Goal: Communication & Community: Ask a question

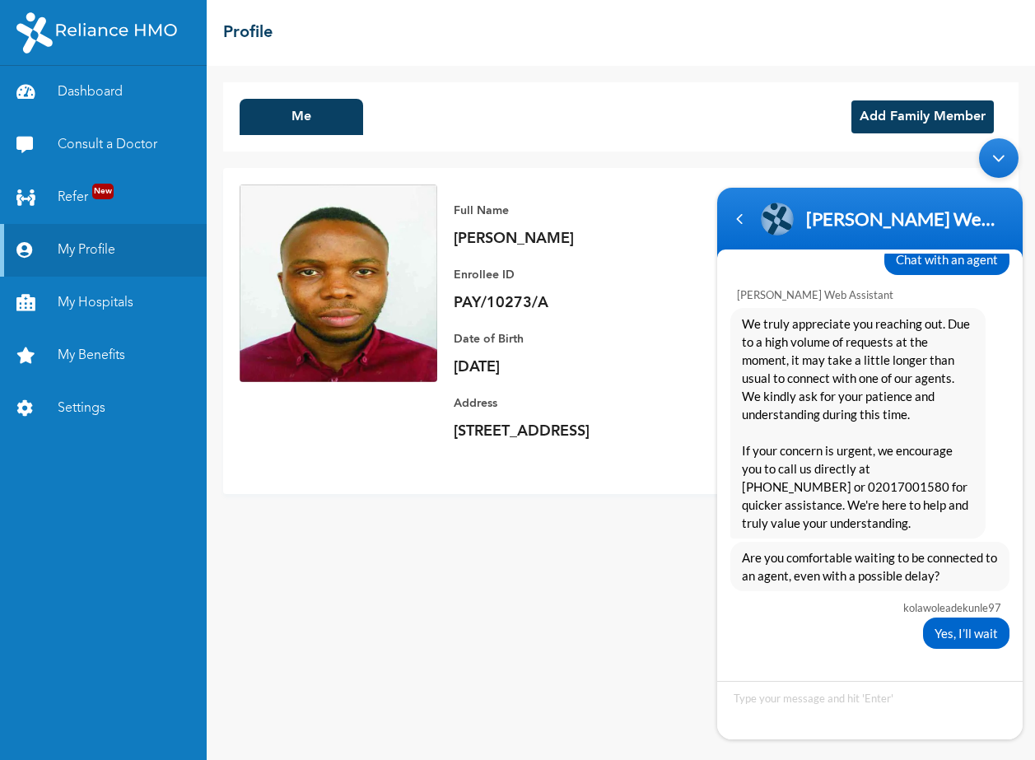
scroll to position [877, 0]
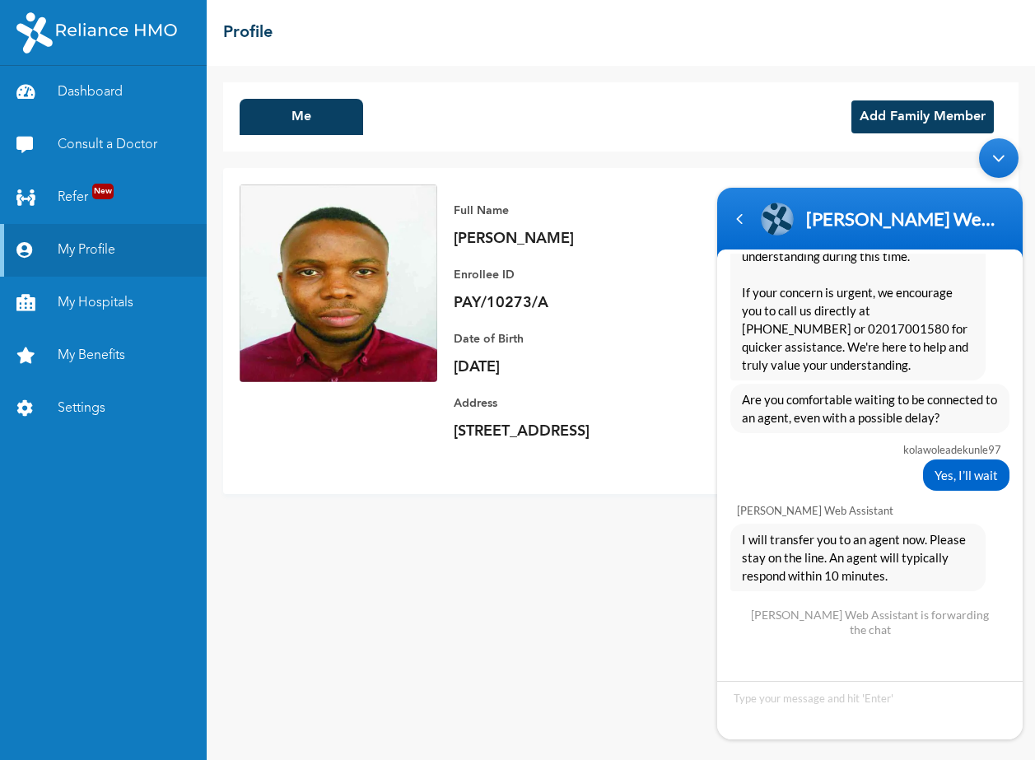
click at [768, 704] on textarea "Type your message and hit 'Enter'" at bounding box center [869, 710] width 305 height 58
type textarea "no agent yet?"
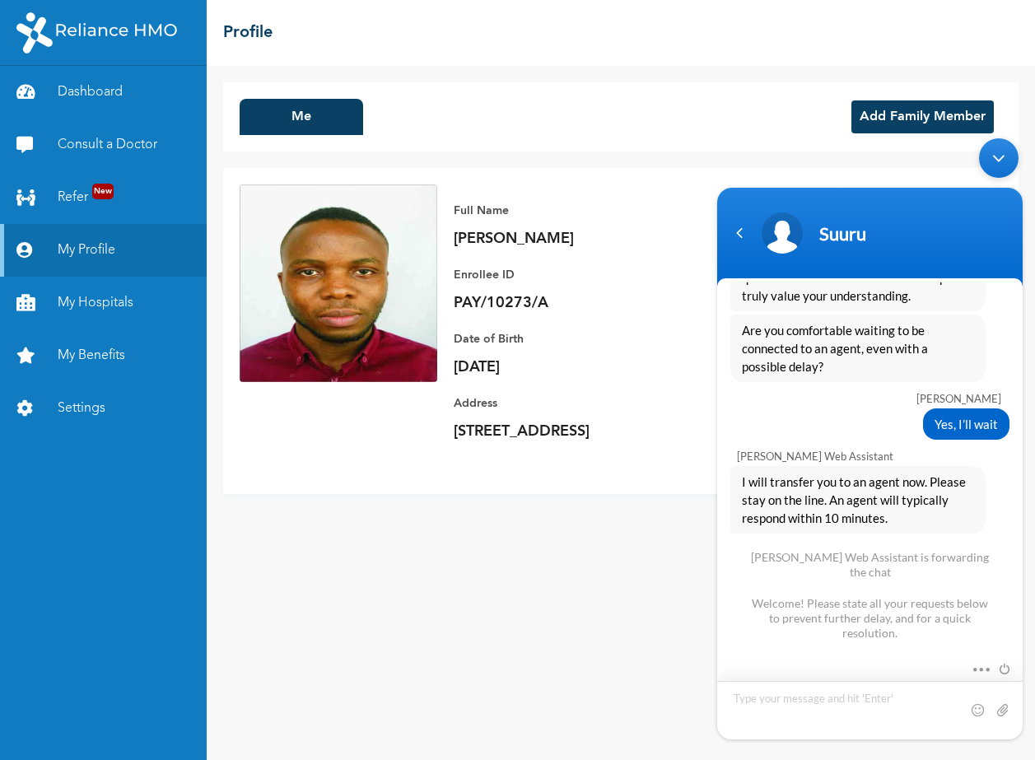
scroll to position [1186, 0]
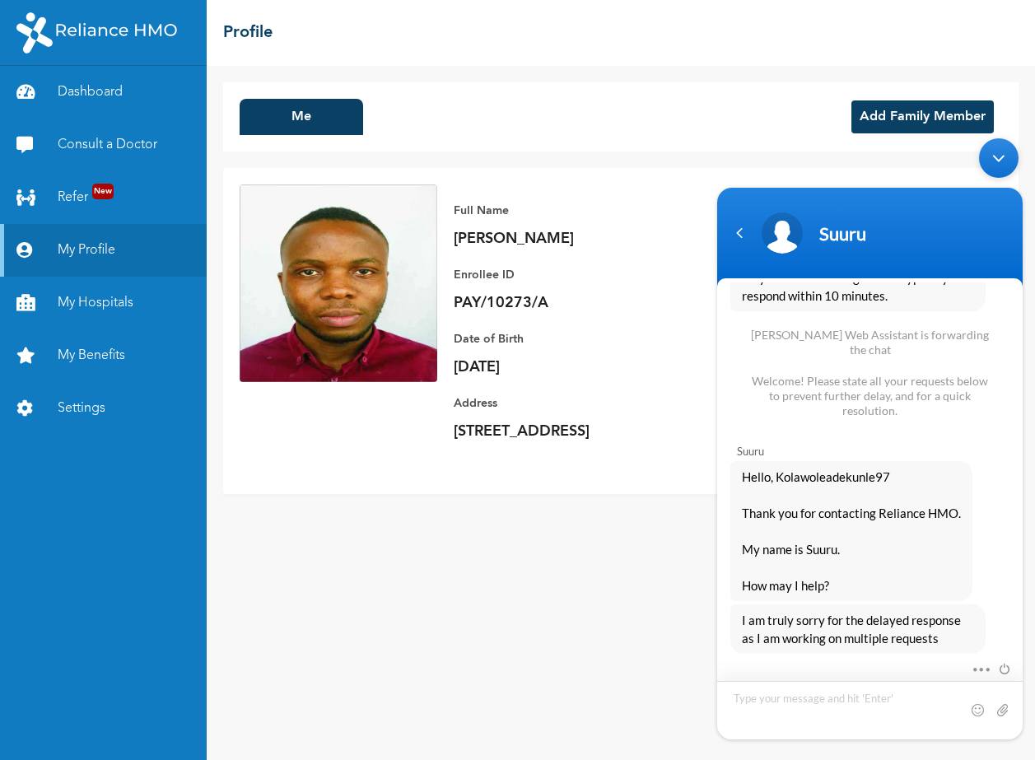
click at [769, 709] on textarea "Type your message and hit 'Enter'" at bounding box center [869, 710] width 305 height 58
type textarea "Hello"
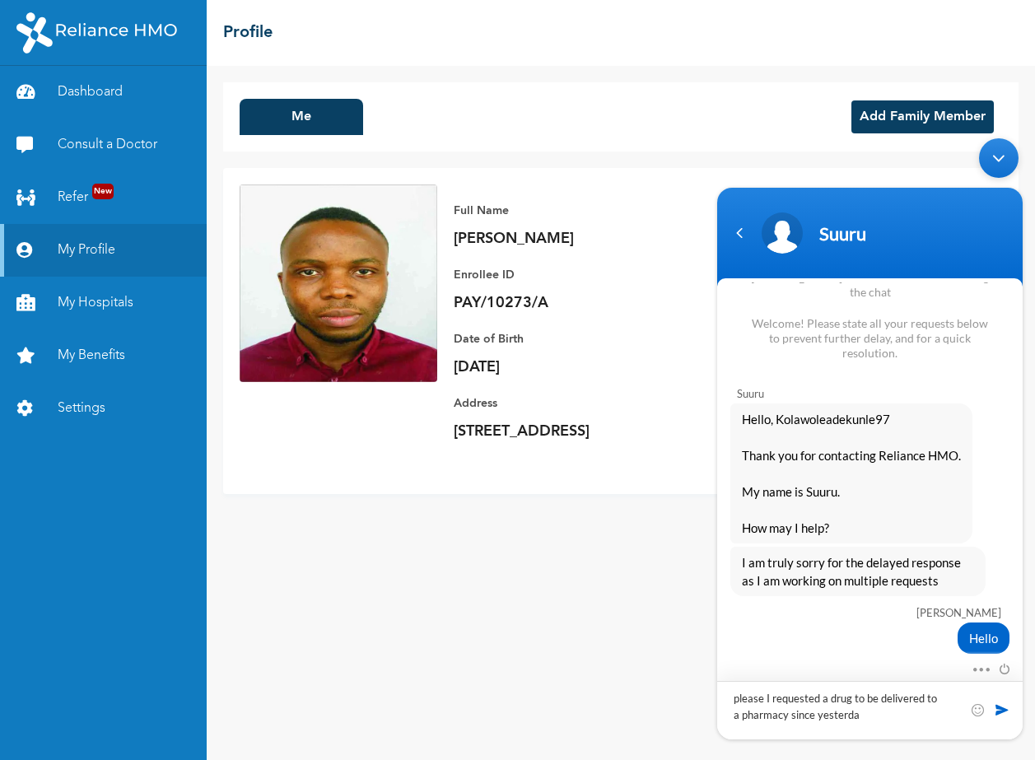
type textarea "please I requested a drug to be delivered to a pharmacy since [DATE]"
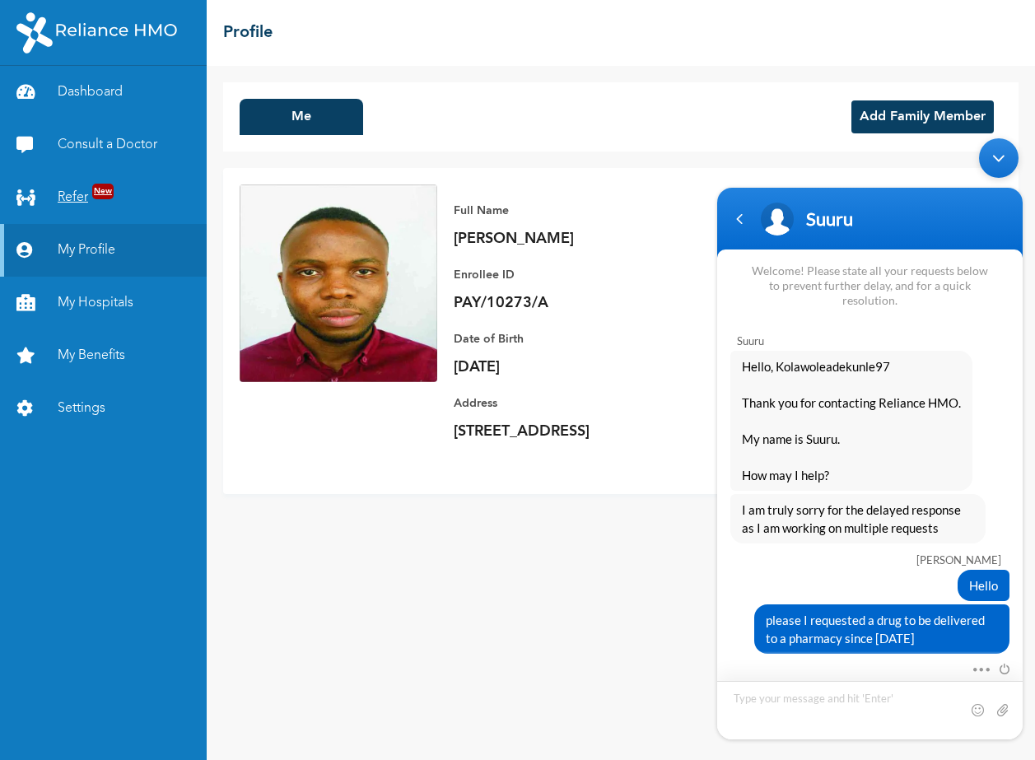
scroll to position [1379, 0]
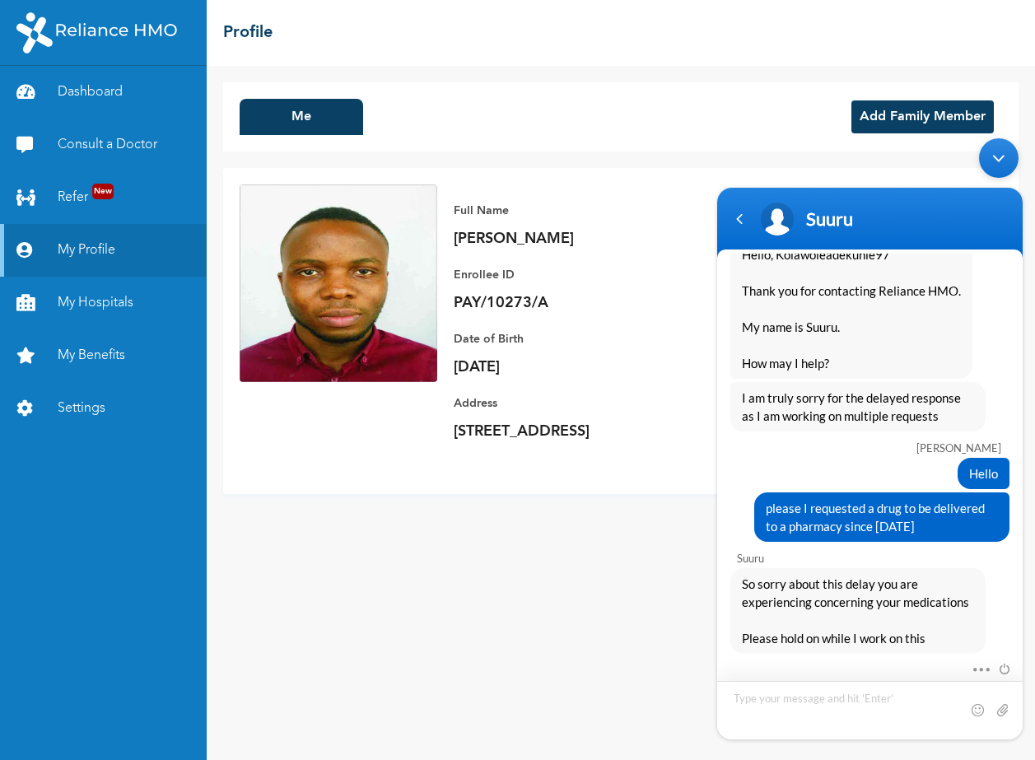
click at [805, 709] on textarea "Type your message and hit 'Enter'" at bounding box center [869, 710] width 305 height 58
